Goal: Find specific page/section: Find specific page/section

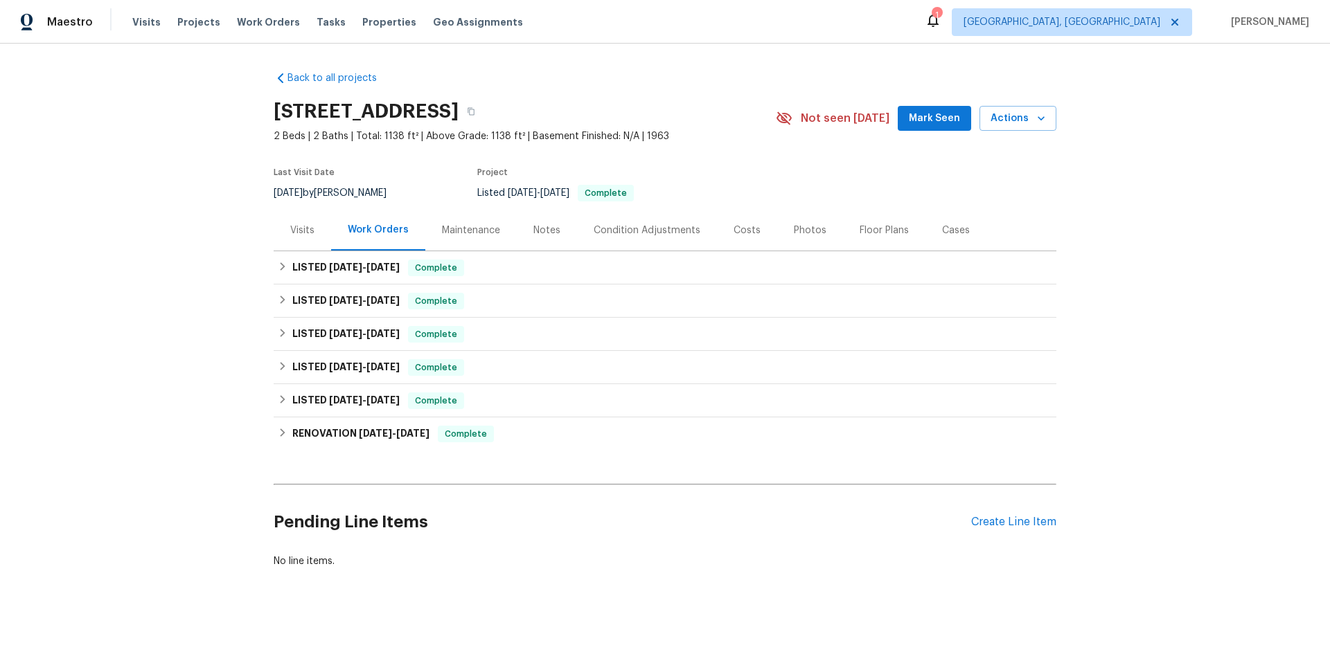
click at [296, 226] on div "Visits" at bounding box center [302, 231] width 24 height 14
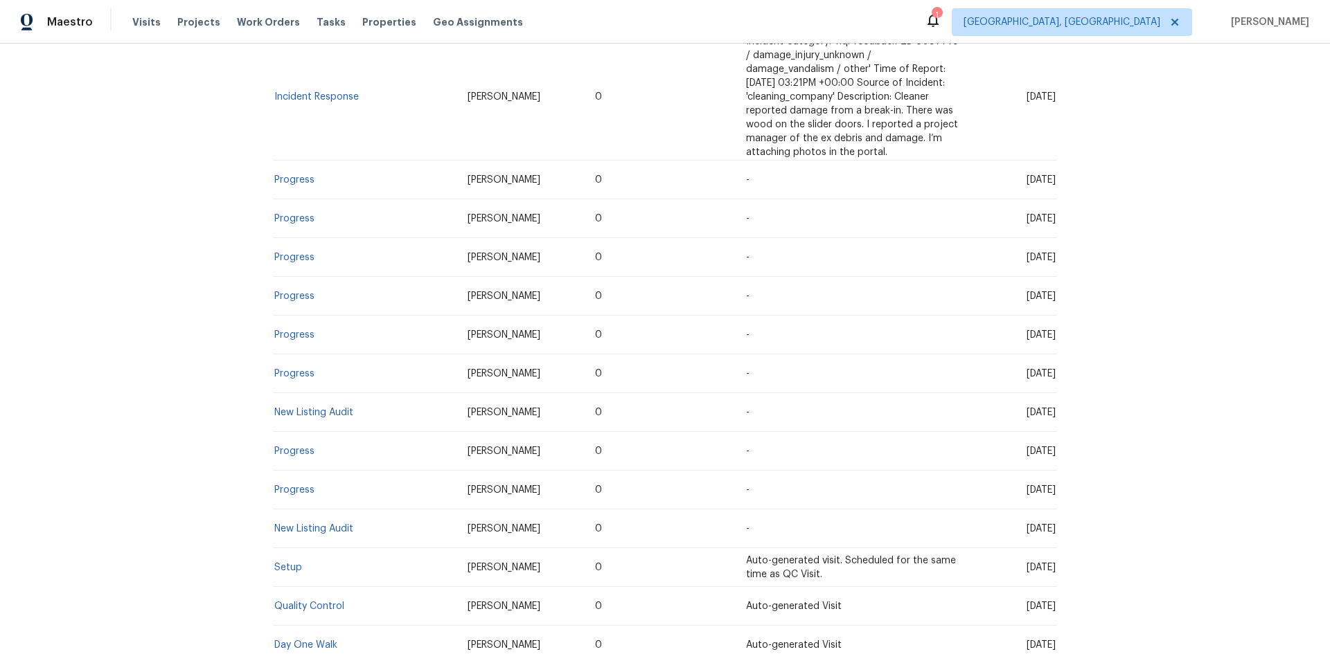
scroll to position [693, 0]
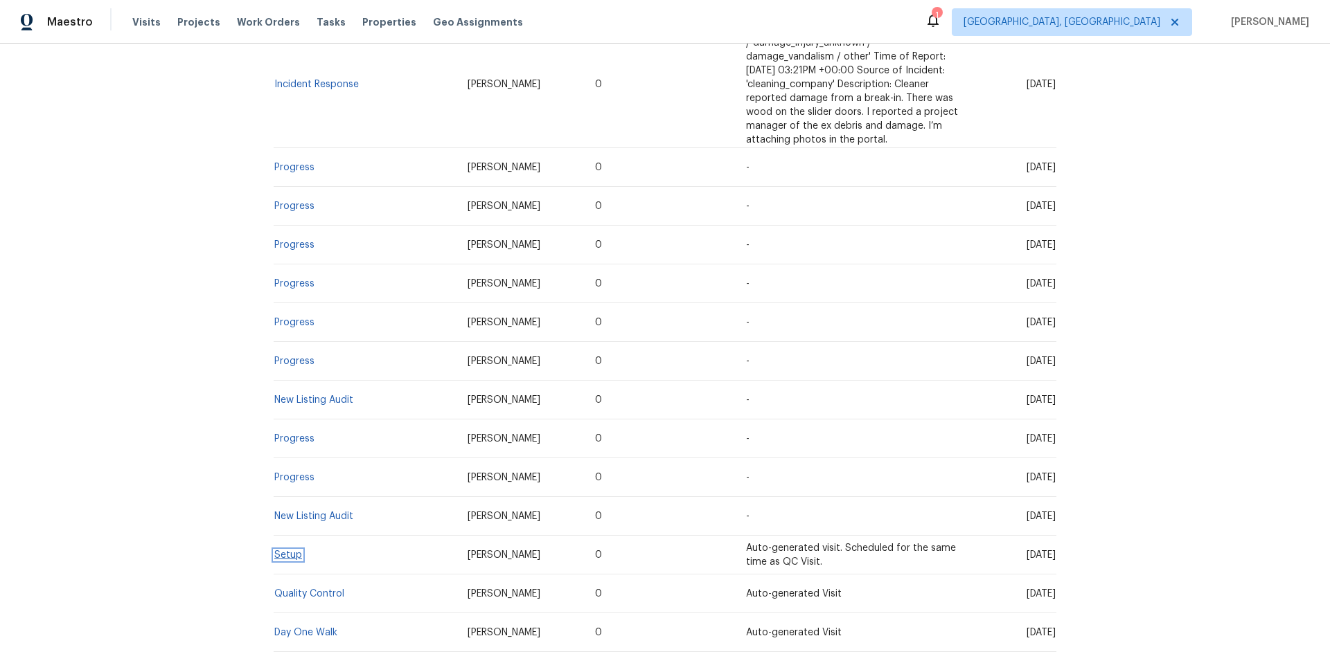
click at [281, 560] on link "Setup" at bounding box center [288, 556] width 28 height 10
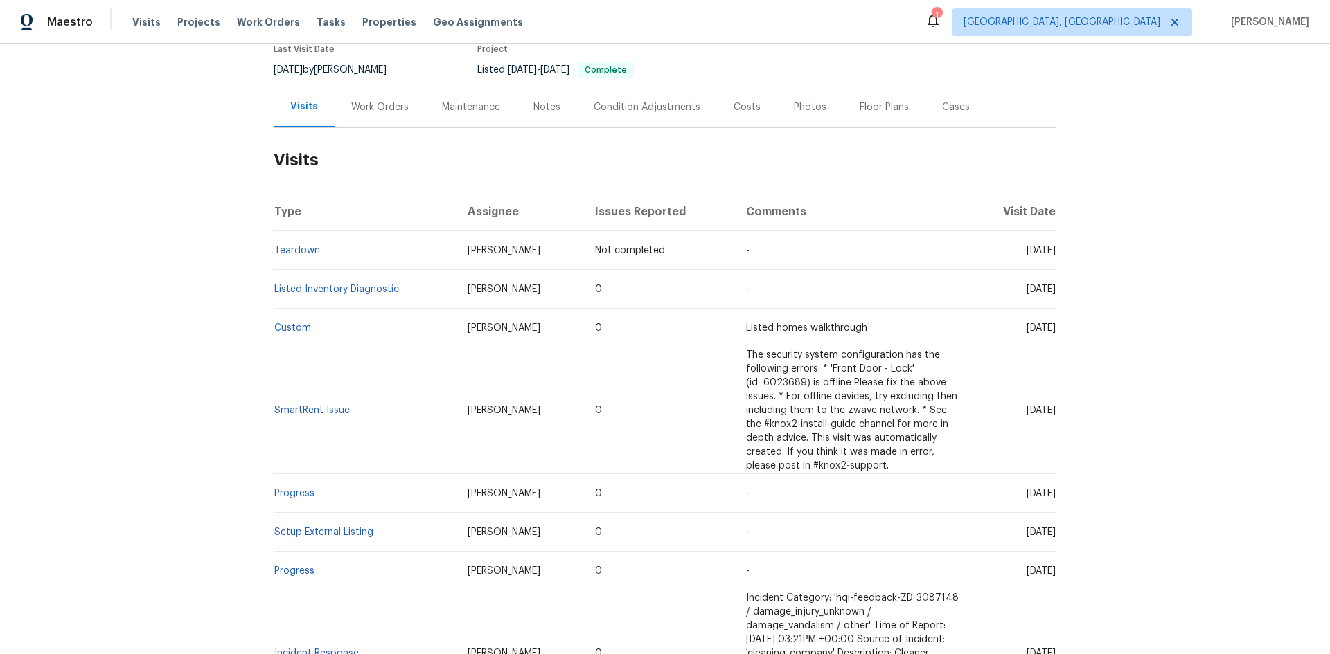
scroll to position [139, 0]
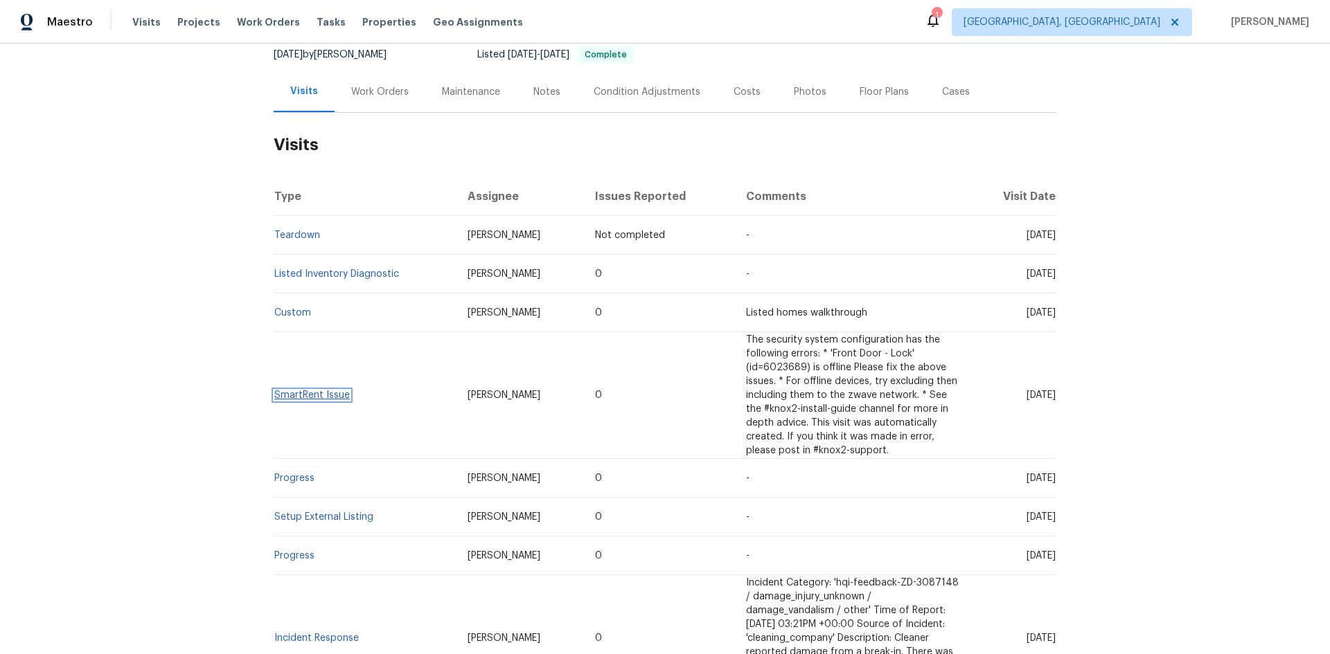
click at [314, 395] on link "SmartRent Issue" at bounding box center [311, 396] width 75 height 10
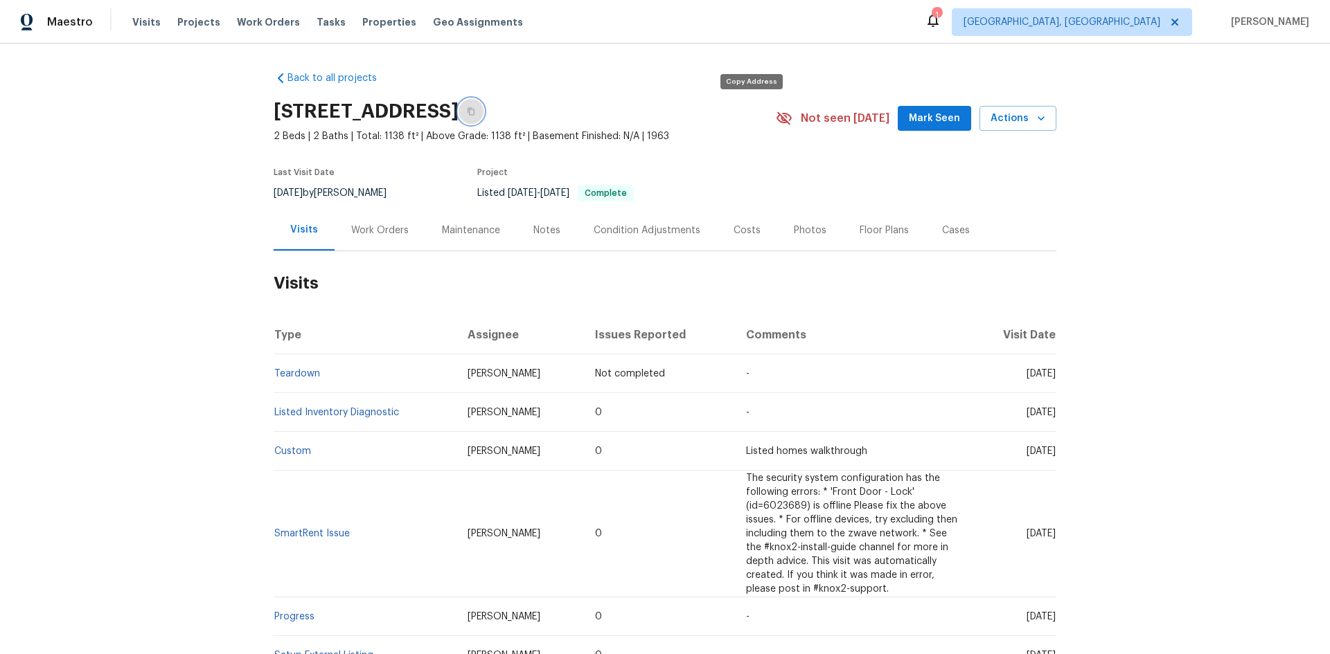
click at [474, 112] on icon "button" at bounding box center [470, 112] width 7 height 8
